Goal: Find contact information: Find contact information

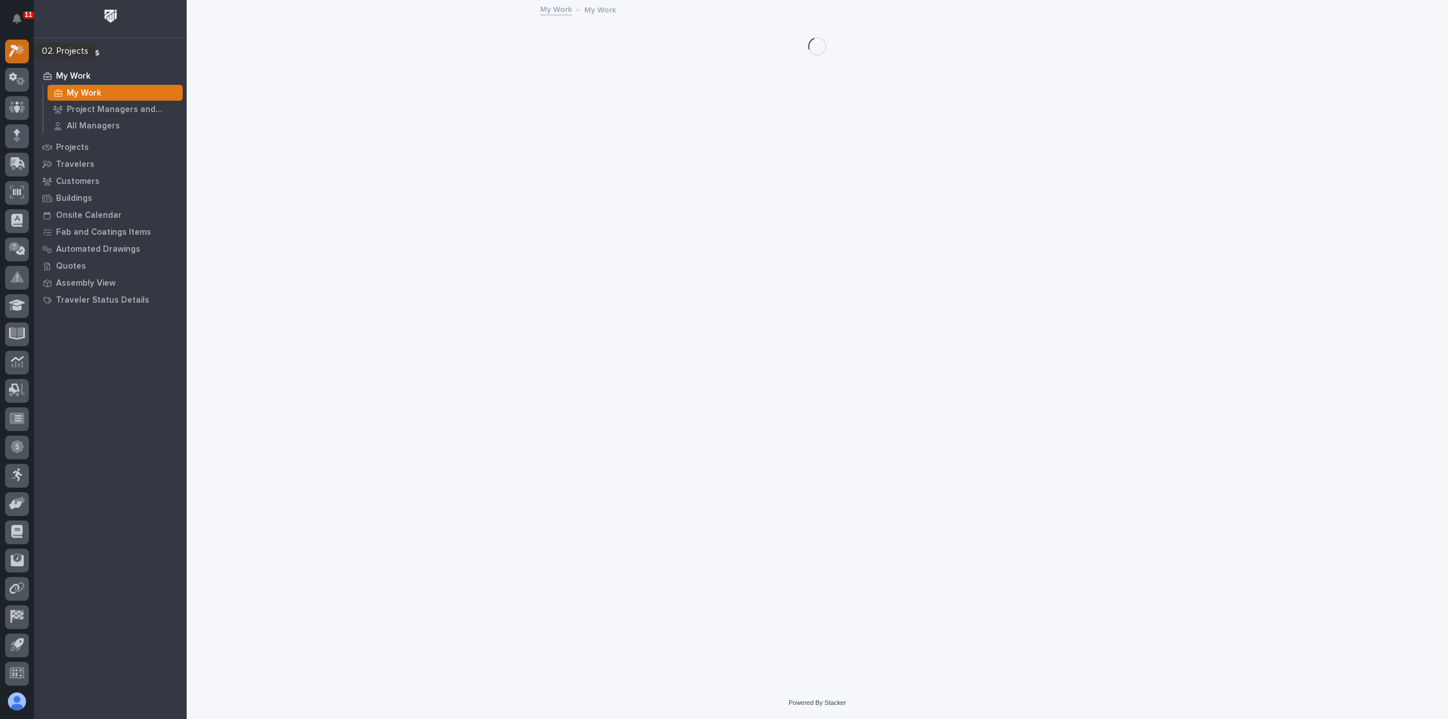
click at [21, 48] on icon at bounding box center [20, 49] width 10 height 11
click at [24, 12] on button "Notifications" at bounding box center [17, 19] width 24 height 24
click at [497, 106] on div "Loading... Saving… Loading... Saving…" at bounding box center [817, 329] width 1145 height 657
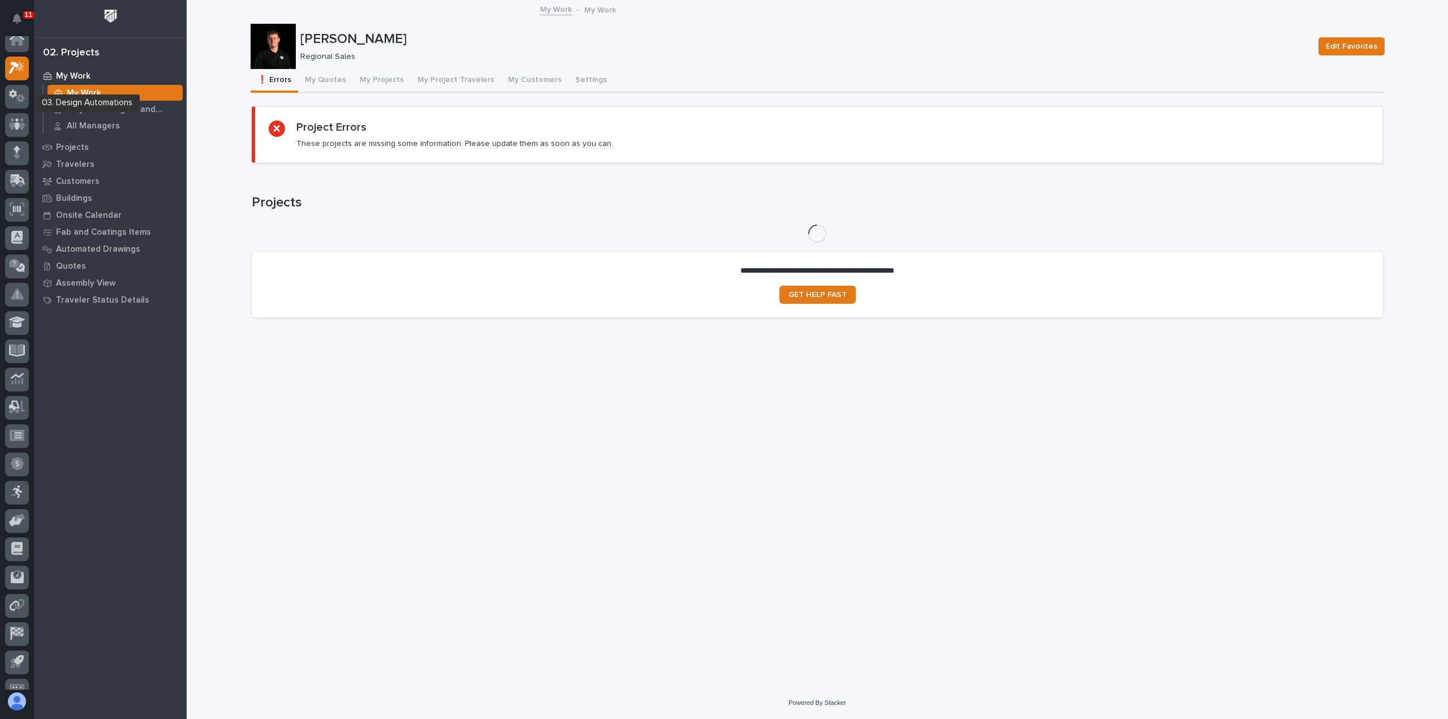
scroll to position [0, 0]
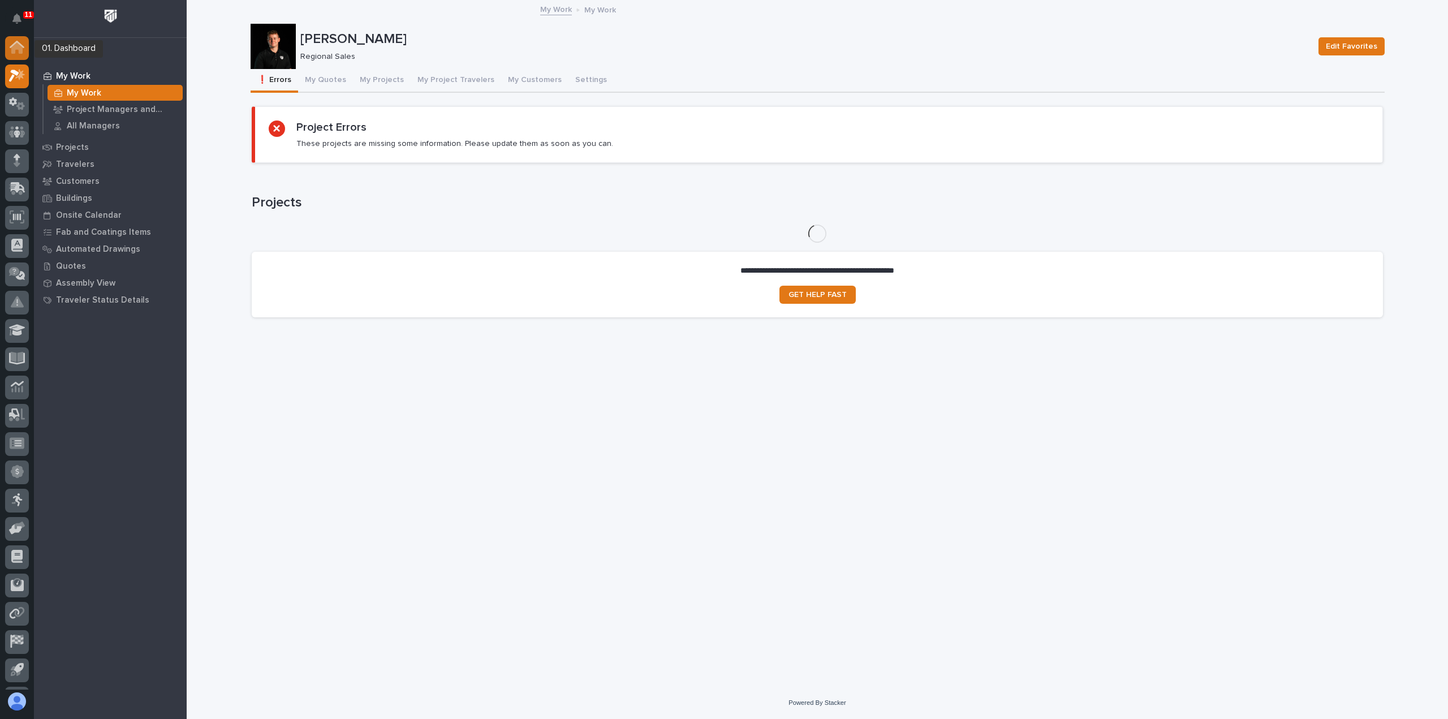
click at [16, 50] on icon at bounding box center [17, 47] width 15 height 13
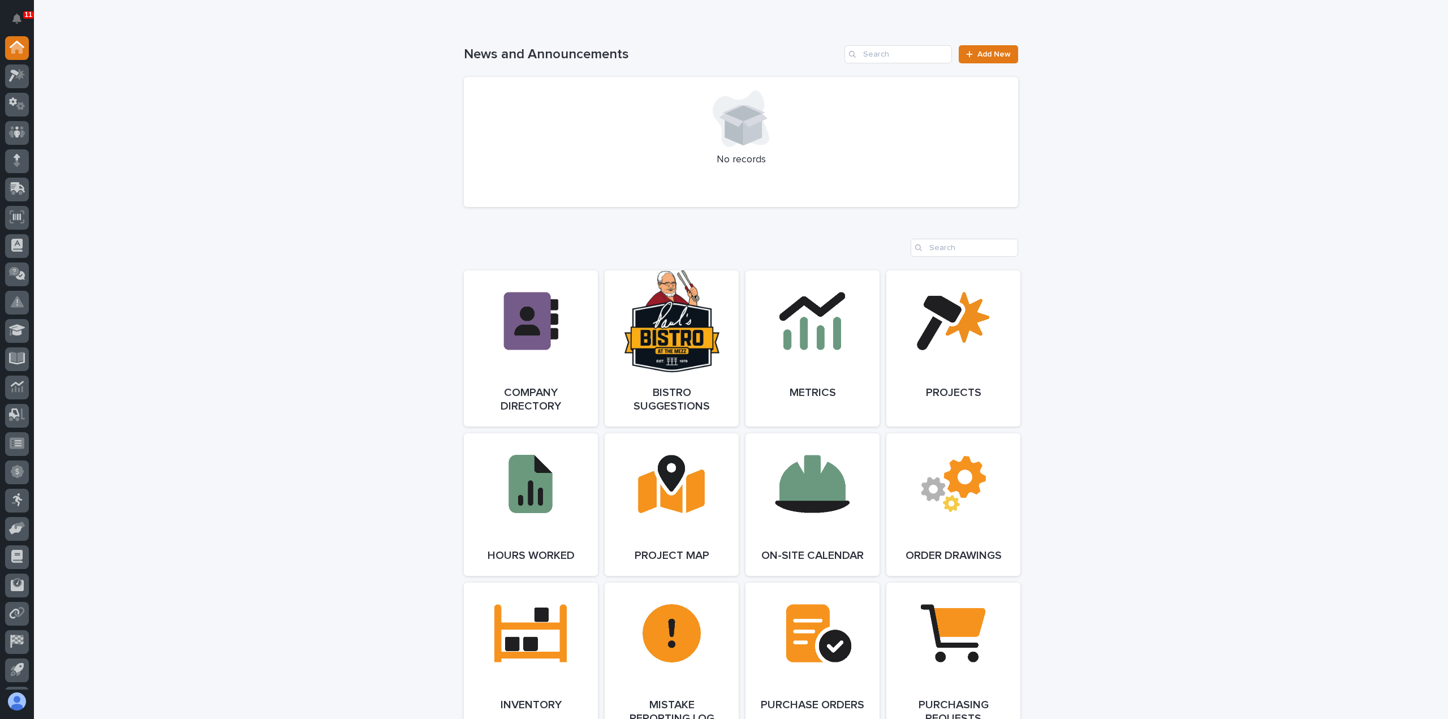
scroll to position [735, 0]
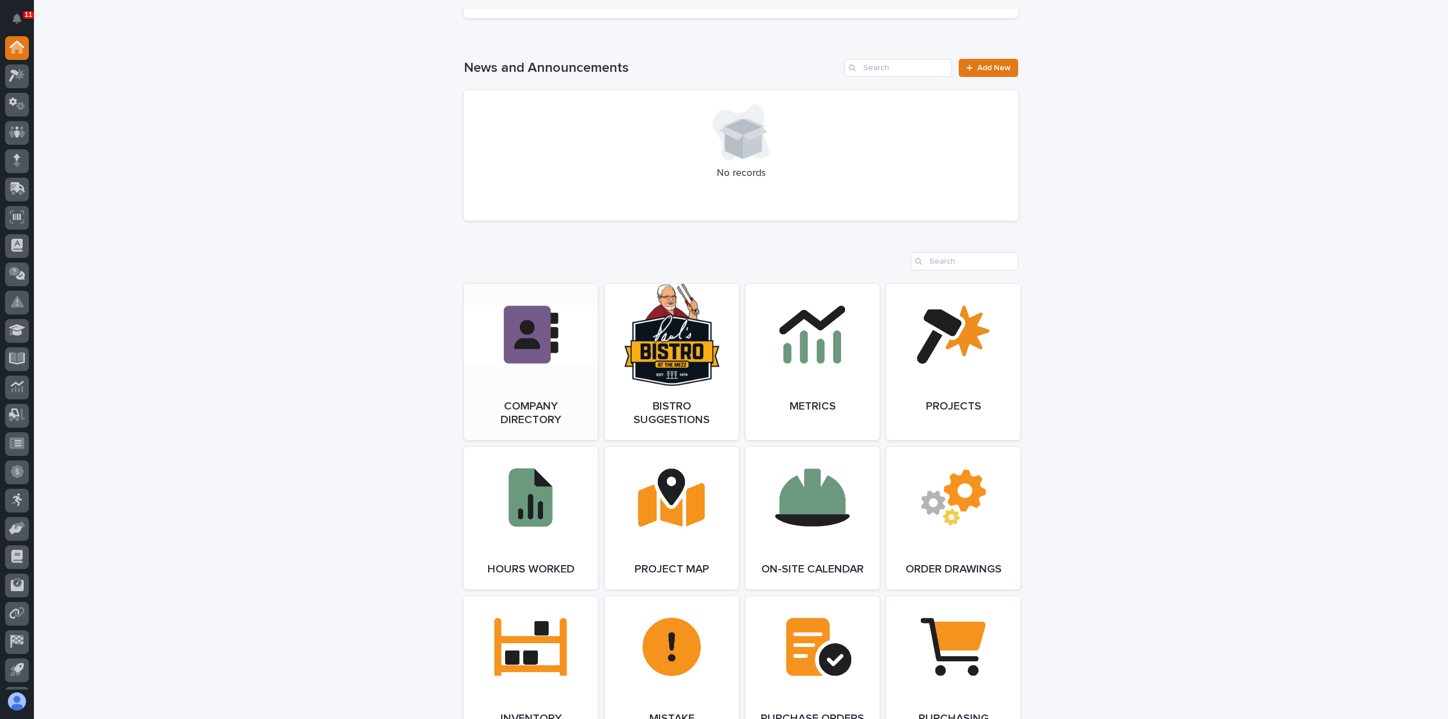
click at [552, 377] on link "Open Link" at bounding box center [531, 362] width 134 height 156
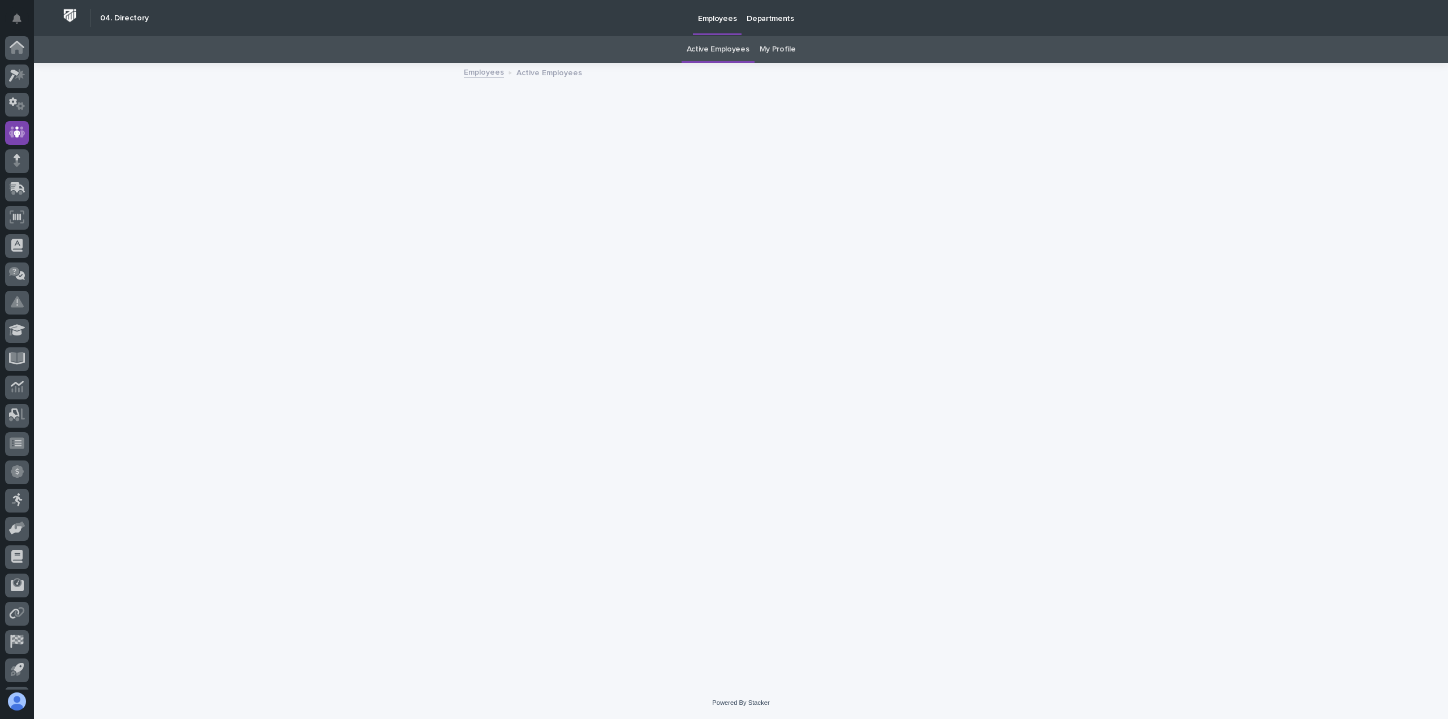
scroll to position [25, 0]
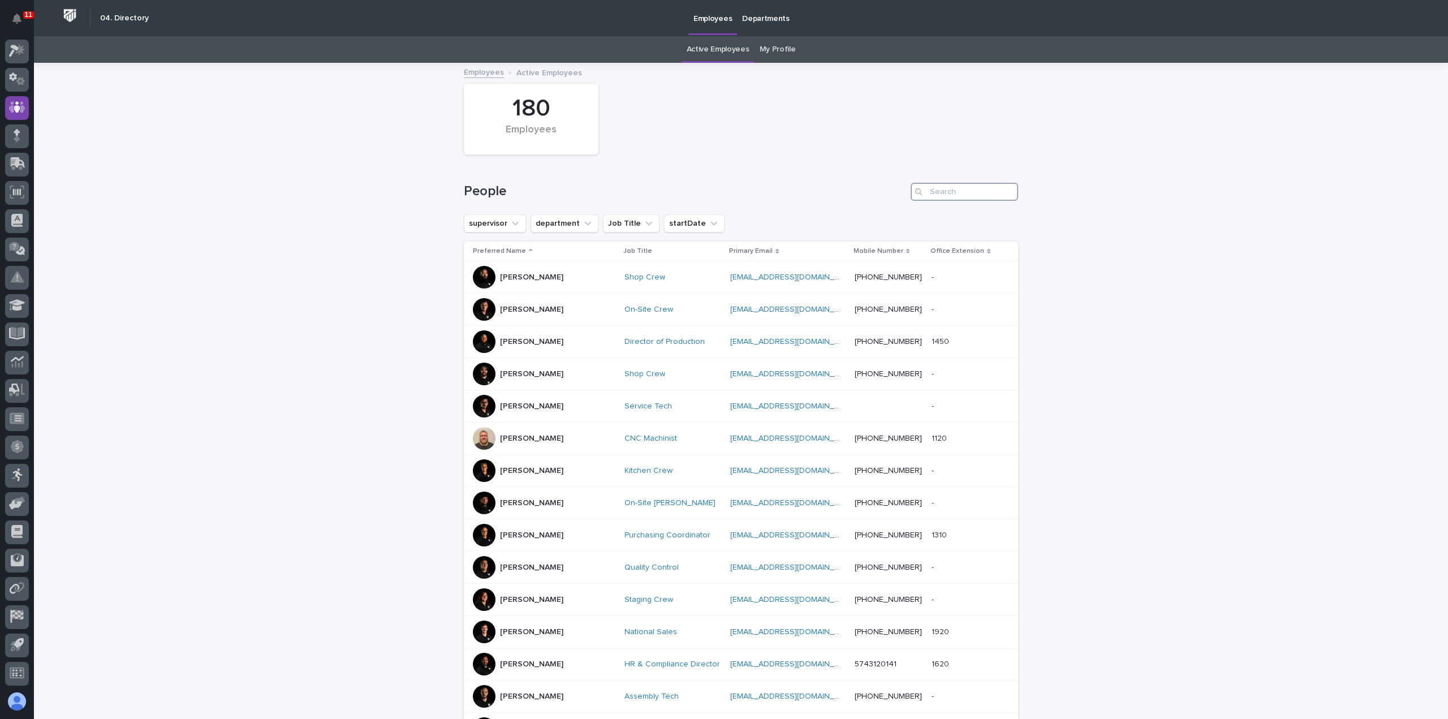
click at [948, 195] on input "Search" at bounding box center [964, 192] width 107 height 18
type input "cal"
click at [697, 348] on div "On-Site Foreman" at bounding box center [662, 342] width 115 height 19
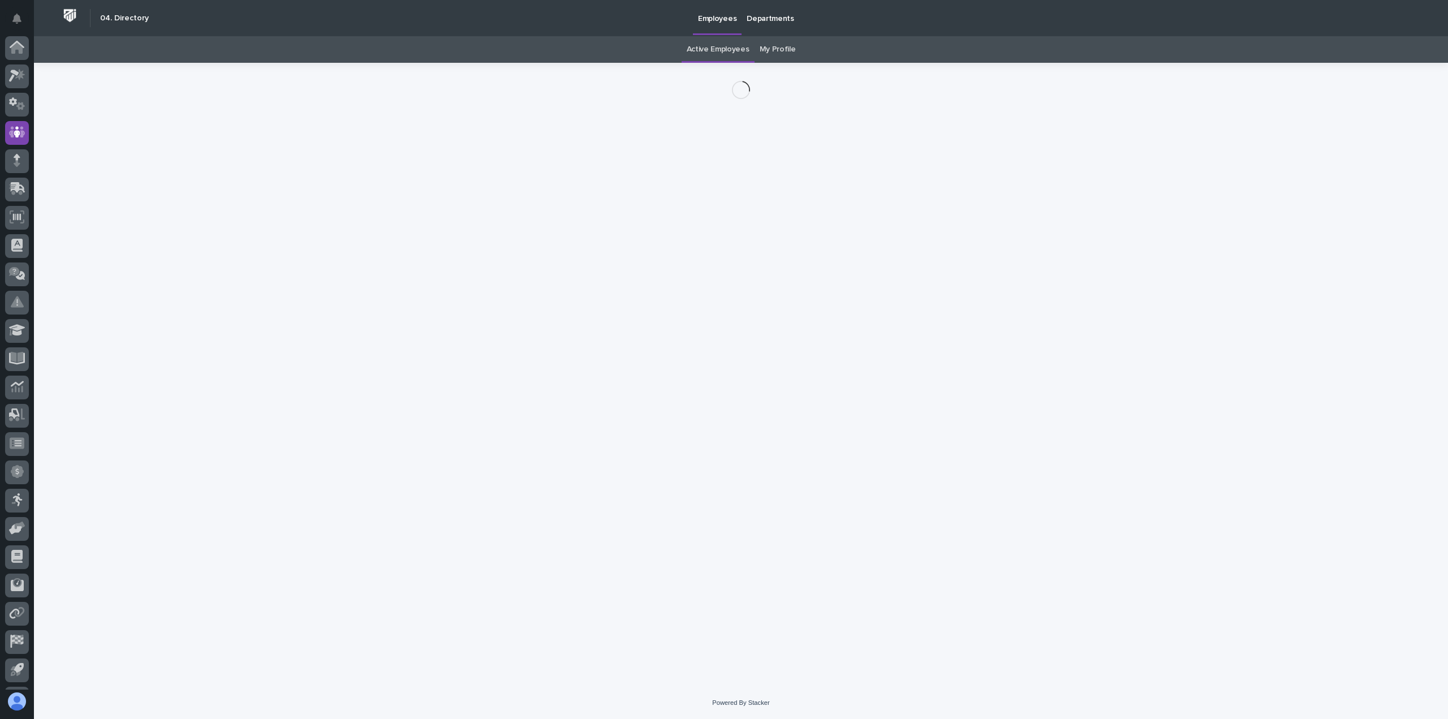
scroll to position [25, 0]
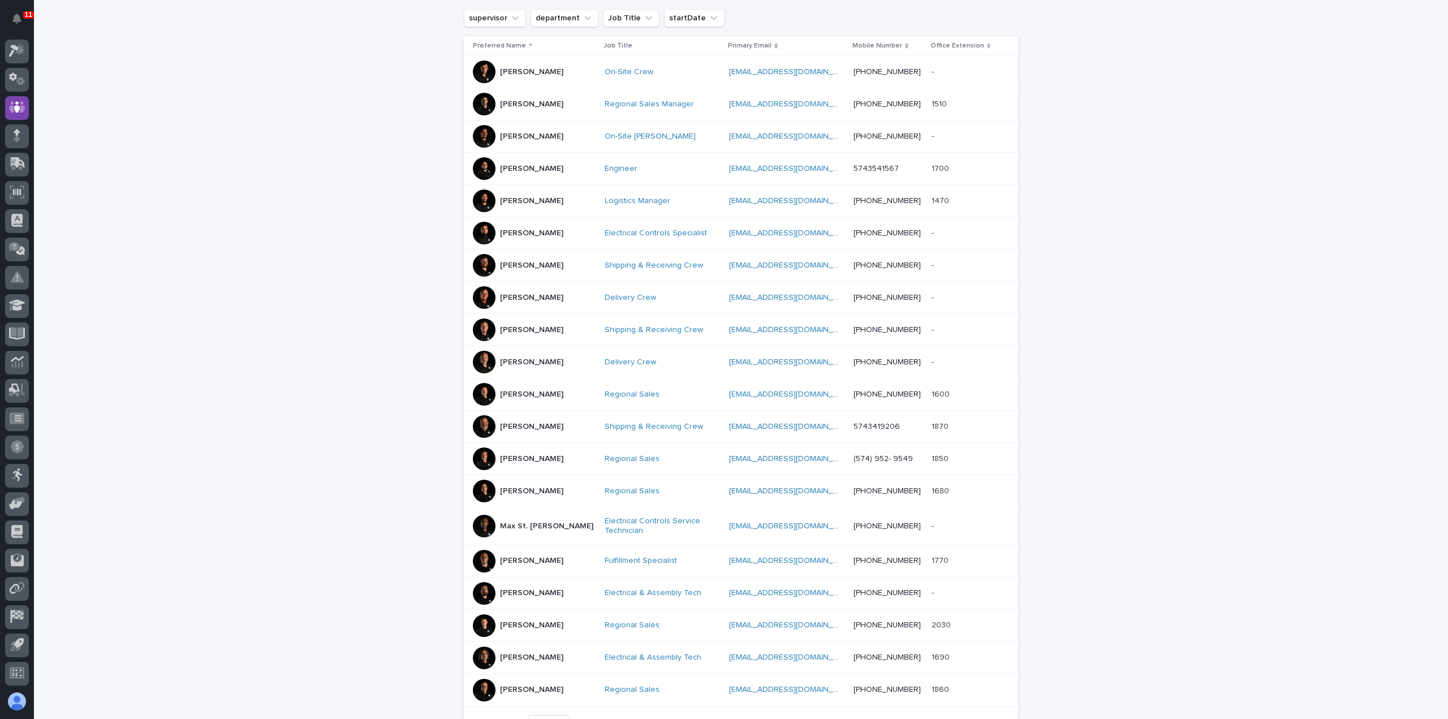
scroll to position [206, 0]
